Goal: Information Seeking & Learning: Learn about a topic

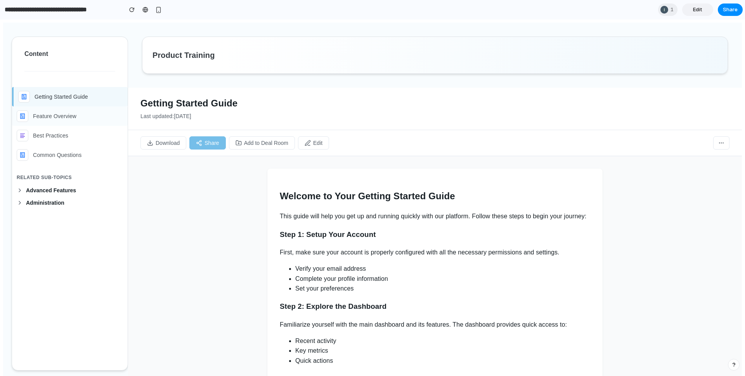
click at [45, 111] on div "Feature Overview" at bounding box center [70, 116] width 106 height 12
click at [44, 187] on span "Advanced Features" at bounding box center [74, 190] width 97 height 6
click at [35, 244] on span "Administration" at bounding box center [74, 243] width 97 height 6
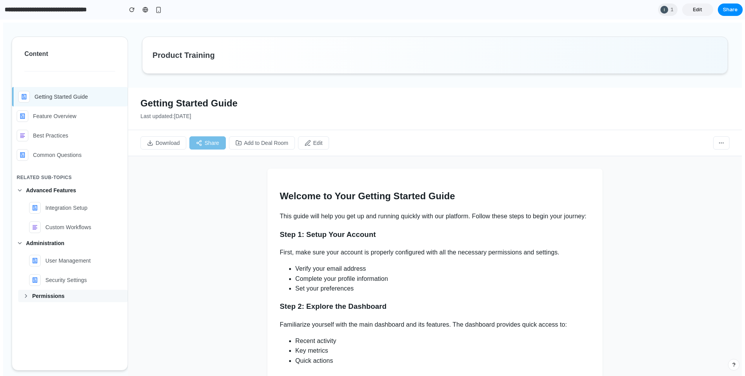
click at [46, 297] on span "Permissions" at bounding box center [77, 295] width 91 height 6
drag, startPoint x: 46, startPoint y: 298, endPoint x: 38, endPoint y: 275, distance: 23.7
click at [46, 298] on span "Permissions" at bounding box center [77, 295] width 91 height 6
click at [37, 245] on span "Administration" at bounding box center [74, 243] width 97 height 6
click at [36, 191] on span "Advanced Features" at bounding box center [74, 190] width 97 height 6
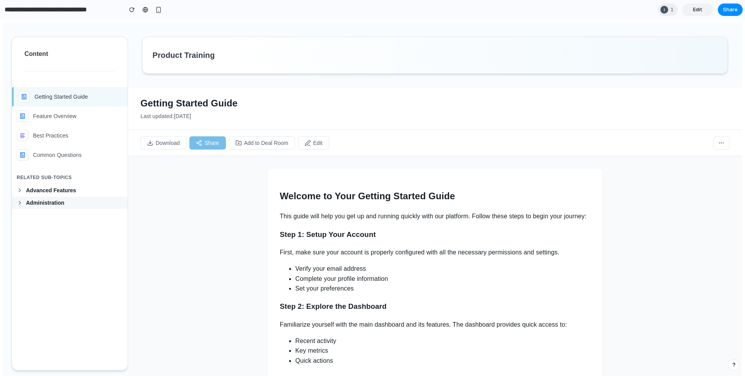
click at [18, 201] on icon at bounding box center [20, 202] width 6 height 6
drag, startPoint x: 26, startPoint y: 253, endPoint x: 26, endPoint y: 248, distance: 5.4
click at [25, 253] on icon at bounding box center [26, 255] width 6 height 6
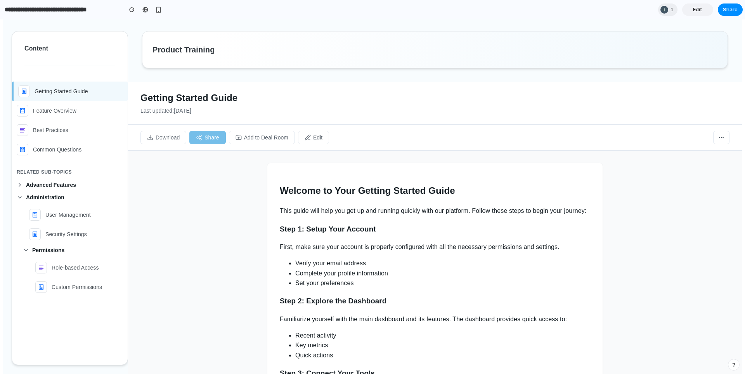
scroll to position [5, 0]
click at [26, 255] on button "Permissions" at bounding box center [72, 250] width 109 height 12
click at [21, 196] on icon at bounding box center [20, 198] width 6 height 6
click at [19, 188] on icon at bounding box center [20, 185] width 6 height 6
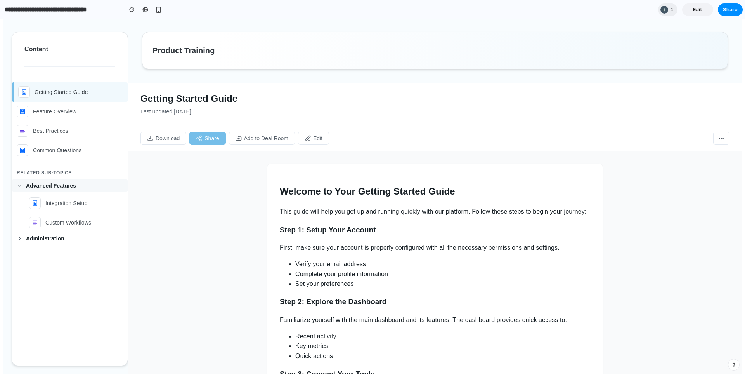
click at [19, 187] on icon at bounding box center [20, 185] width 6 height 6
